Goal: Task Accomplishment & Management: Complete application form

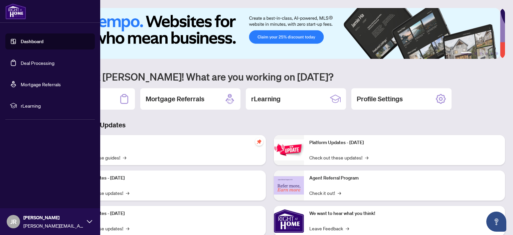
click at [21, 62] on link "Deal Processing" at bounding box center [38, 63] width 34 height 6
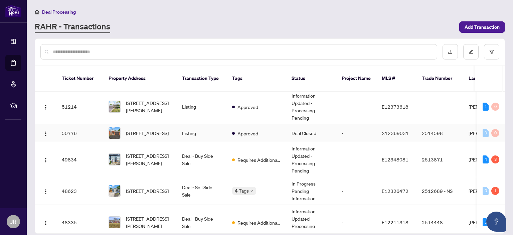
scroll to position [71, 0]
click at [140, 152] on span "[STREET_ADDRESS][PERSON_NAME]" at bounding box center [148, 159] width 45 height 15
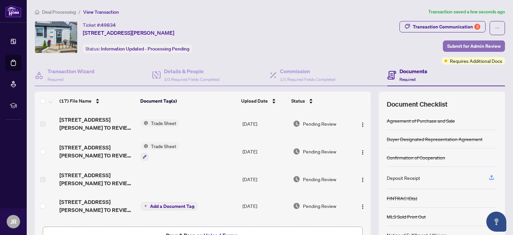
click at [469, 45] on span "Submit for Admin Review" at bounding box center [473, 46] width 53 height 11
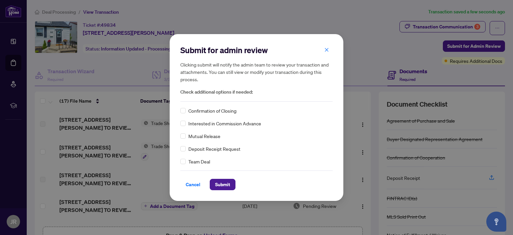
click at [119, 66] on div "Submit for admin review Clicking submit will notify the admin team to review yo…" at bounding box center [256, 117] width 513 height 235
click at [188, 184] on span "Cancel" at bounding box center [193, 184] width 15 height 11
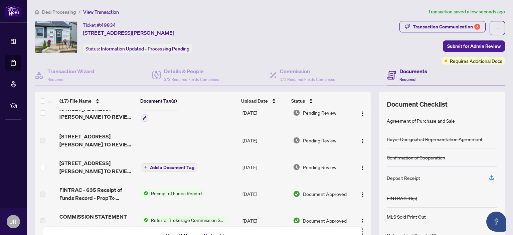
scroll to position [39, 0]
click at [445, 26] on div "Transaction Communication 3" at bounding box center [446, 26] width 67 height 11
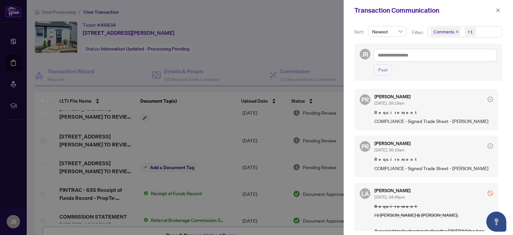
click at [289, 37] on div at bounding box center [256, 117] width 513 height 235
click at [499, 12] on icon "close" at bounding box center [498, 10] width 4 height 4
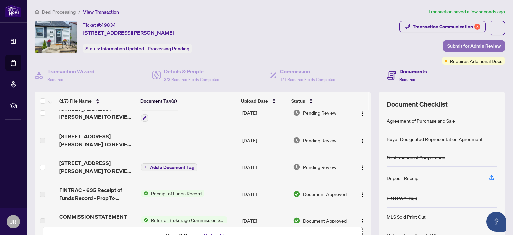
click at [460, 44] on span "Submit for Admin Review" at bounding box center [473, 46] width 53 height 11
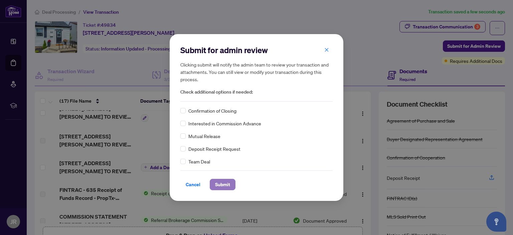
click at [224, 183] on span "Submit" at bounding box center [222, 184] width 15 height 11
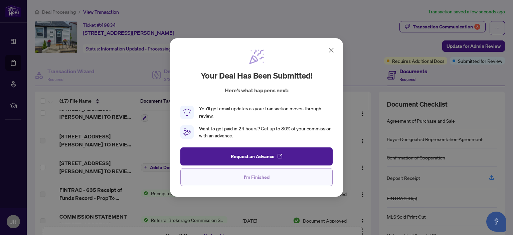
click at [238, 177] on button "I'm Finished" at bounding box center [256, 177] width 152 height 18
